Goal: Information Seeking & Learning: Learn about a topic

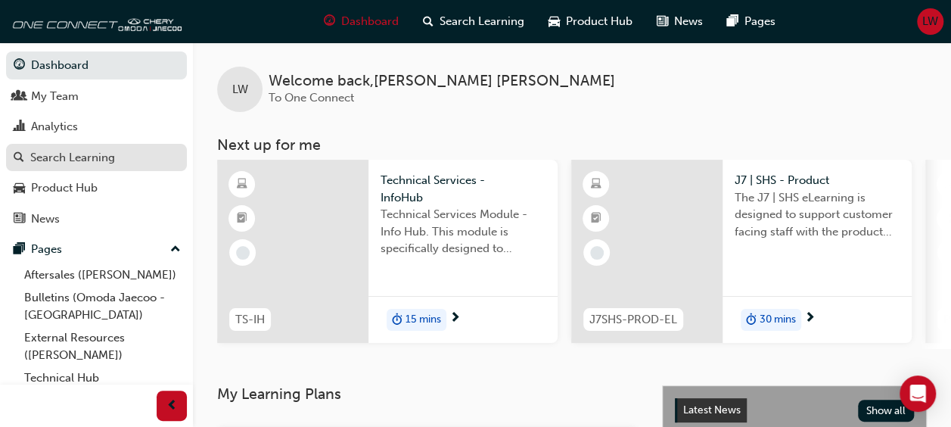
click at [95, 157] on div "Search Learning" at bounding box center [72, 157] width 85 height 17
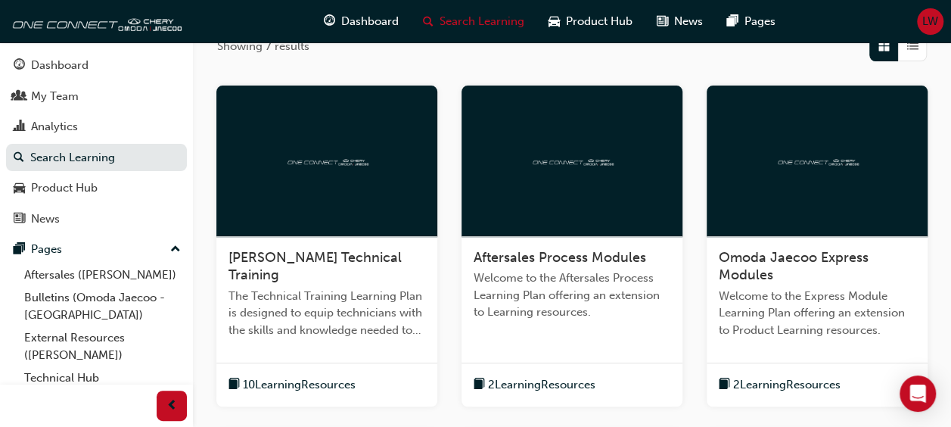
scroll to position [268, 0]
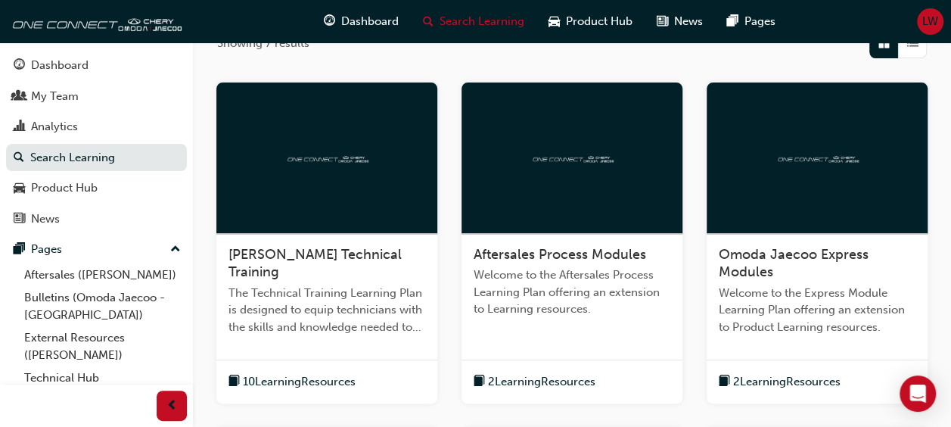
click at [588, 236] on div "Aftersales Process Modules Welcome to the Aftersales Process Learning Plan offe…" at bounding box center [572, 288] width 221 height 108
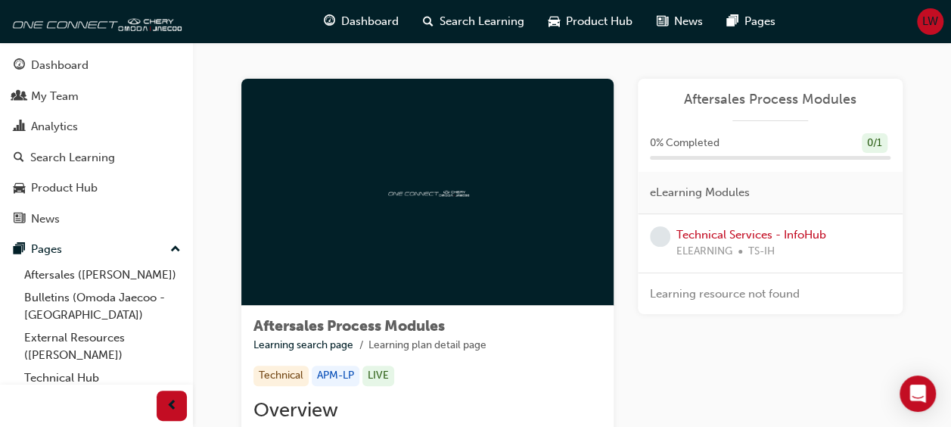
click at [415, 169] on div at bounding box center [427, 192] width 372 height 227
click at [400, 192] on img at bounding box center [427, 192] width 83 height 14
click at [410, 210] on div at bounding box center [427, 192] width 372 height 227
drag, startPoint x: 410, startPoint y: 210, endPoint x: 450, endPoint y: 203, distance: 40.8
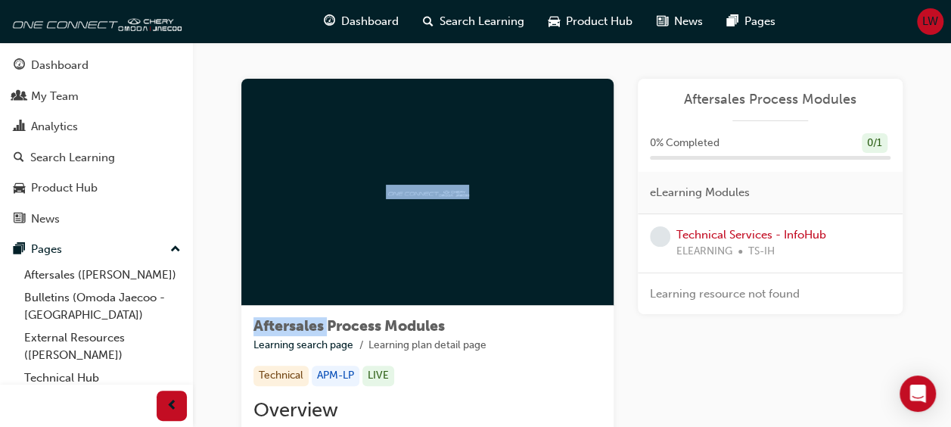
click at [450, 203] on div at bounding box center [427, 192] width 372 height 227
click at [550, 332] on div "Aftersales Process Modules Learning search page Learning plan detail page" at bounding box center [427, 336] width 348 height 36
click at [717, 152] on div "0 % Completed 0 / 1" at bounding box center [770, 143] width 241 height 20
